Goal: Task Accomplishment & Management: Use online tool/utility

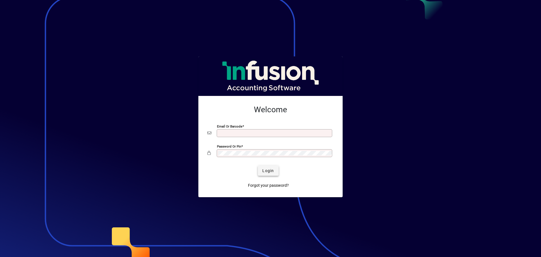
type input "**********"
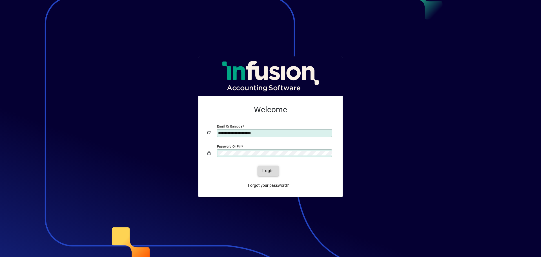
click at [268, 171] on span "Login" at bounding box center [268, 171] width 12 height 6
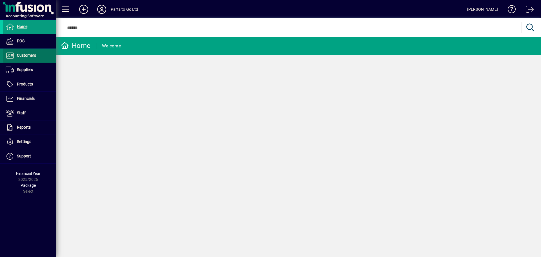
click at [31, 59] on span at bounding box center [30, 56] width 54 height 14
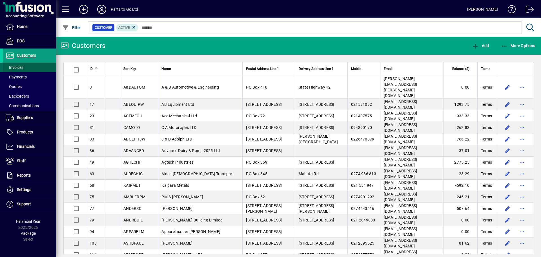
click at [13, 68] on span "Invoices" at bounding box center [15, 67] width 18 height 5
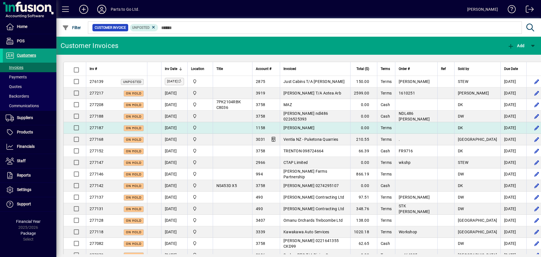
click at [176, 128] on td "[DATE]" at bounding box center [174, 128] width 26 height 12
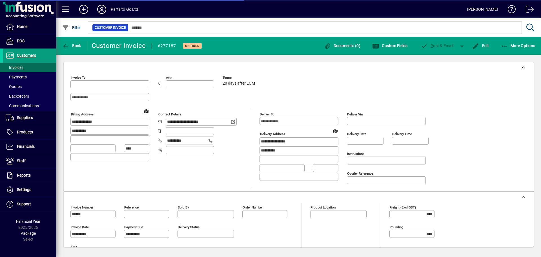
type input "**********"
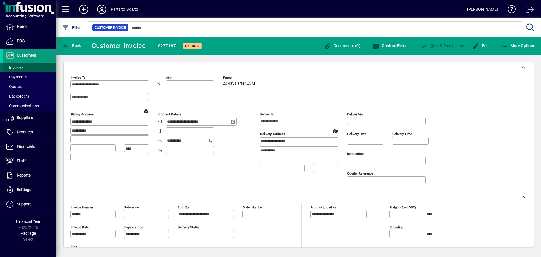
click at [24, 66] on span at bounding box center [30, 68] width 54 height 14
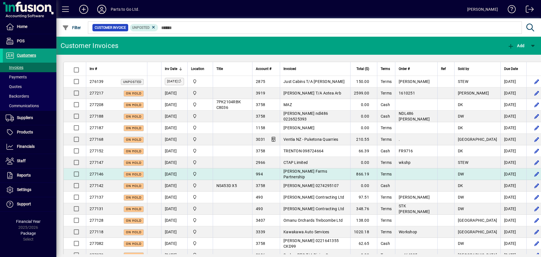
click at [319, 172] on span "[PERSON_NAME] Farms Partnership" at bounding box center [306, 174] width 44 height 10
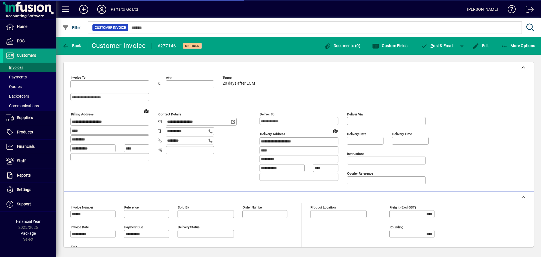
type input "**********"
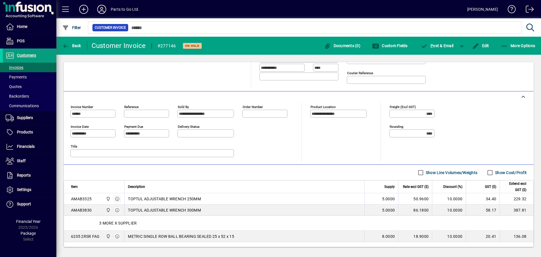
scroll to position [141, 0]
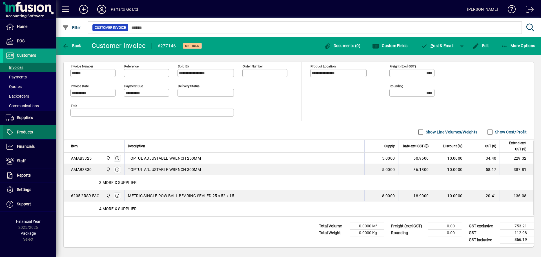
click at [16, 132] on span "Products" at bounding box center [18, 132] width 30 height 7
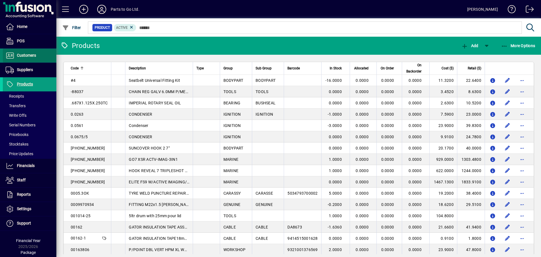
click at [30, 57] on span "Customers" at bounding box center [26, 55] width 19 height 5
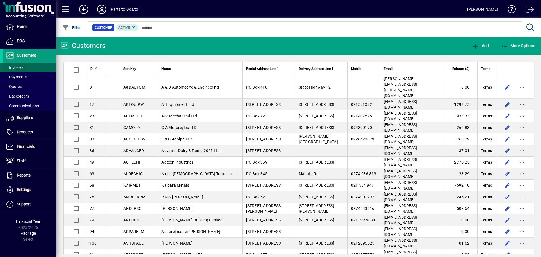
click at [17, 70] on span "Invoices" at bounding box center [13, 68] width 21 height 6
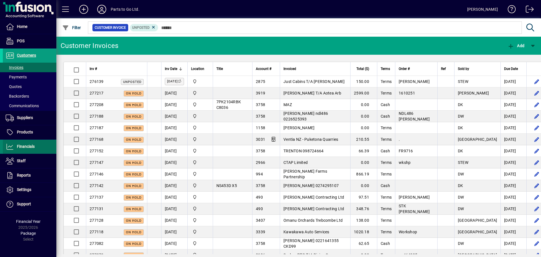
click at [34, 143] on span "Financials" at bounding box center [19, 146] width 32 height 7
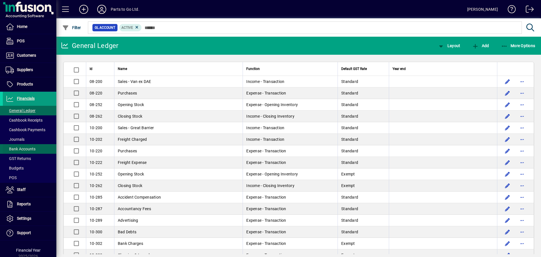
click at [29, 147] on span "Bank Accounts" at bounding box center [21, 149] width 30 height 5
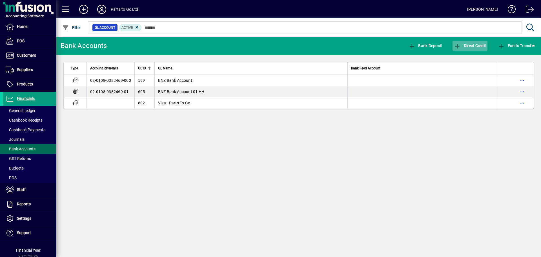
click at [456, 48] on icon "button" at bounding box center [457, 46] width 7 height 6
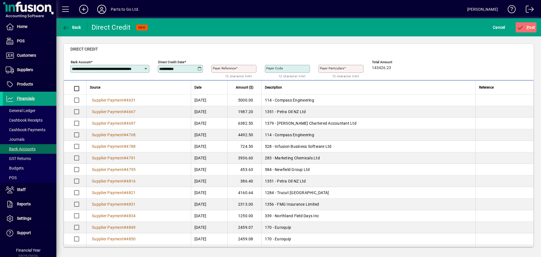
scroll to position [3, 0]
click at [30, 59] on span at bounding box center [30, 56] width 54 height 14
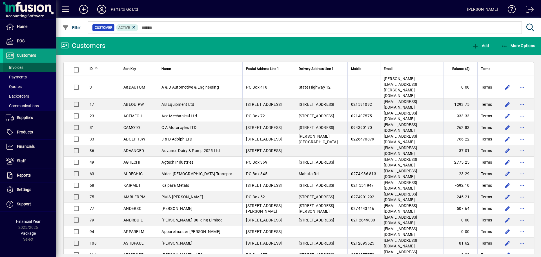
click at [17, 69] on span "Invoices" at bounding box center [15, 67] width 18 height 5
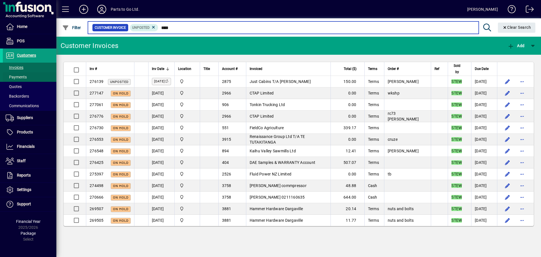
type input "****"
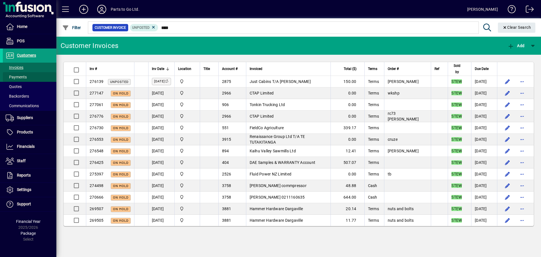
click at [18, 70] on span at bounding box center [30, 77] width 54 height 14
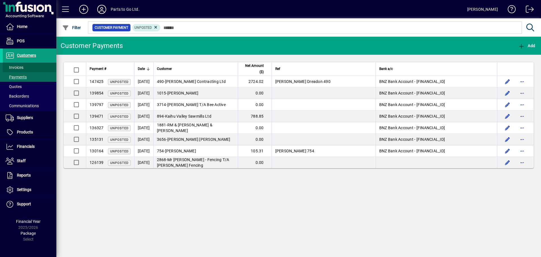
click at [19, 67] on span "Invoices" at bounding box center [15, 67] width 18 height 5
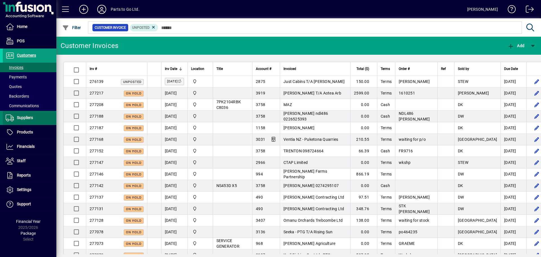
click at [23, 118] on span "Suppliers" at bounding box center [25, 117] width 16 height 5
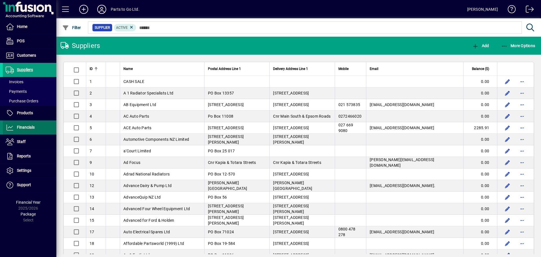
click at [27, 128] on span "Financials" at bounding box center [26, 127] width 18 height 5
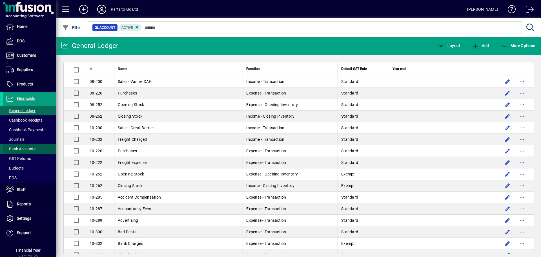
click at [32, 145] on span at bounding box center [30, 149] width 54 height 14
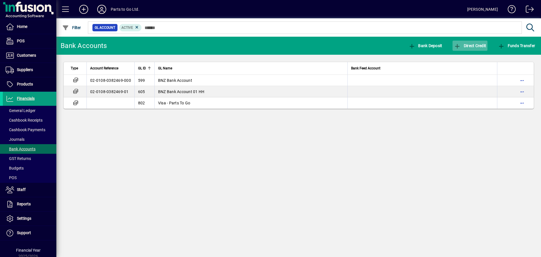
click at [465, 47] on span "Direct Credit" at bounding box center [470, 45] width 32 height 5
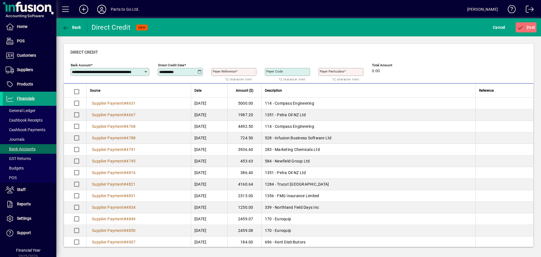
click at [236, 72] on mat-label "Payer Reference" at bounding box center [224, 71] width 23 height 4
click at [236, 72] on input "Payer Reference" at bounding box center [234, 72] width 43 height 5
click at [18, 58] on span "Customers" at bounding box center [19, 55] width 33 height 7
